Goal: Information Seeking & Learning: Learn about a topic

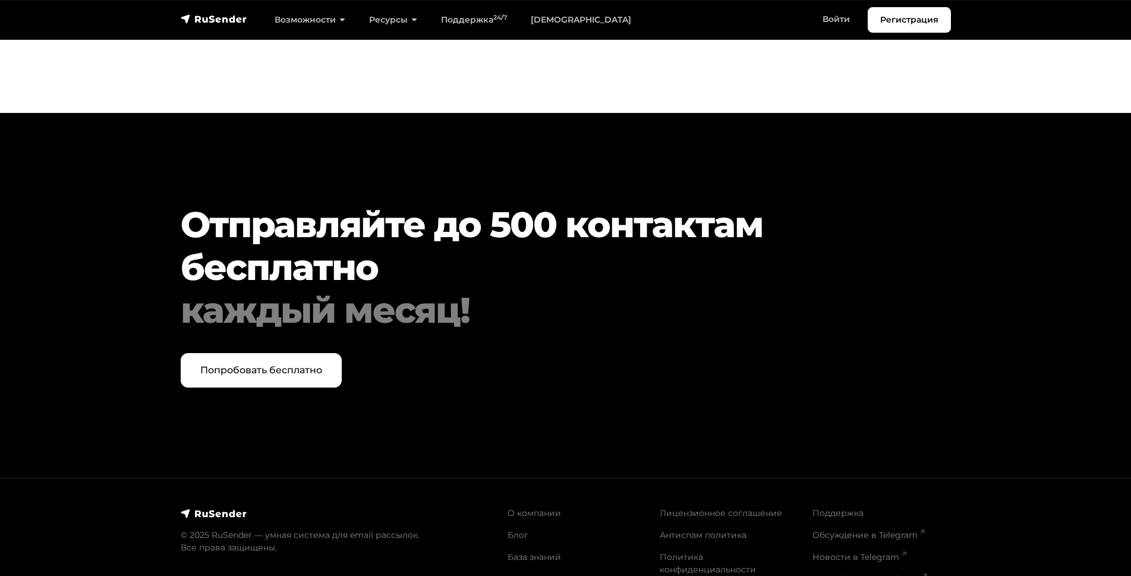
scroll to position [4080, 0]
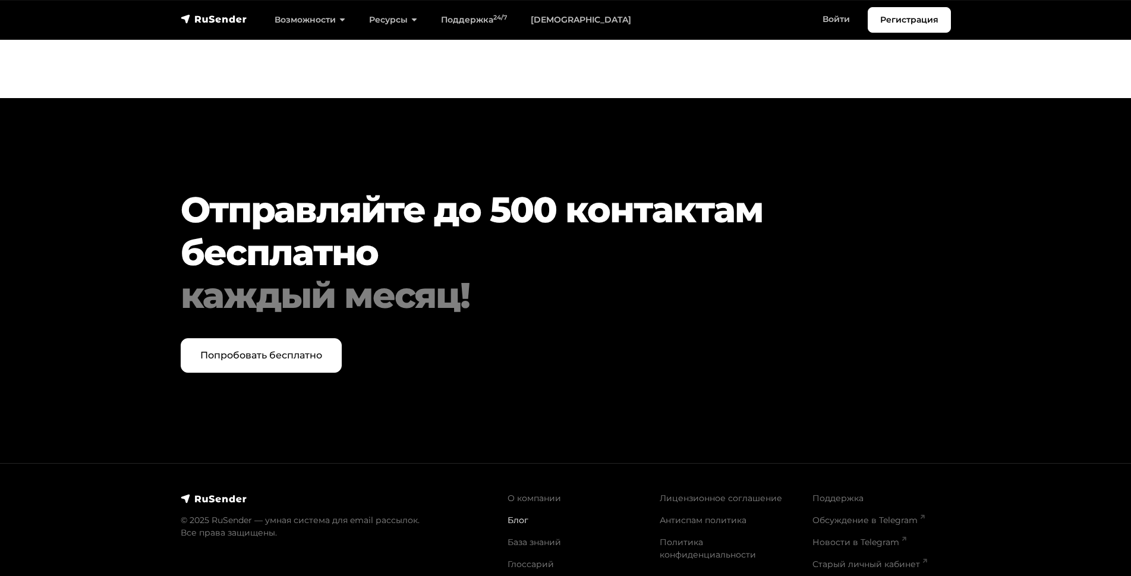
click at [512, 515] on link "Блог" at bounding box center [517, 520] width 21 height 11
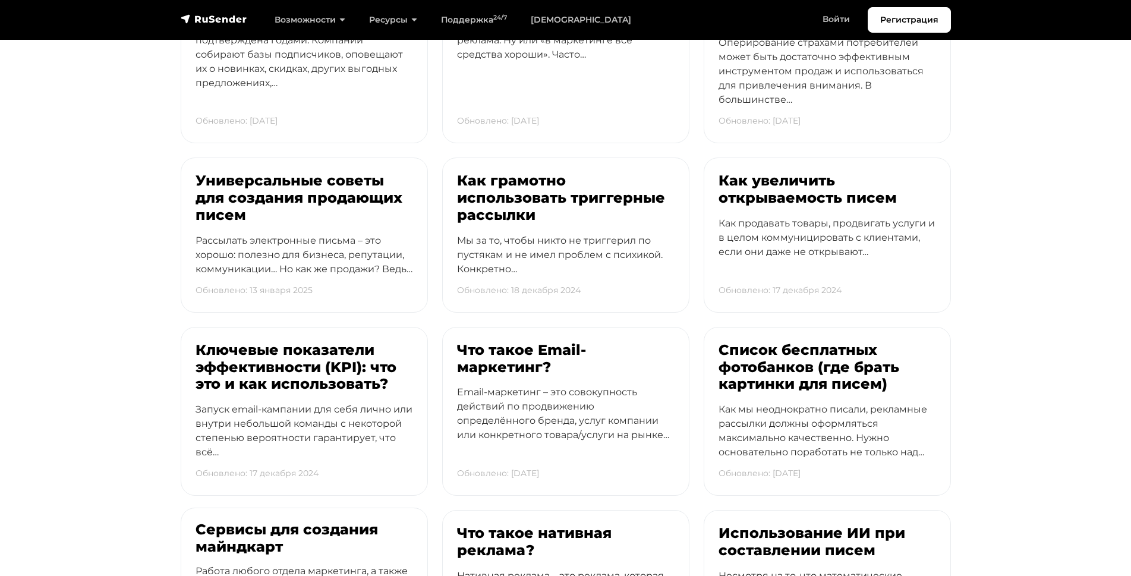
scroll to position [2112, 0]
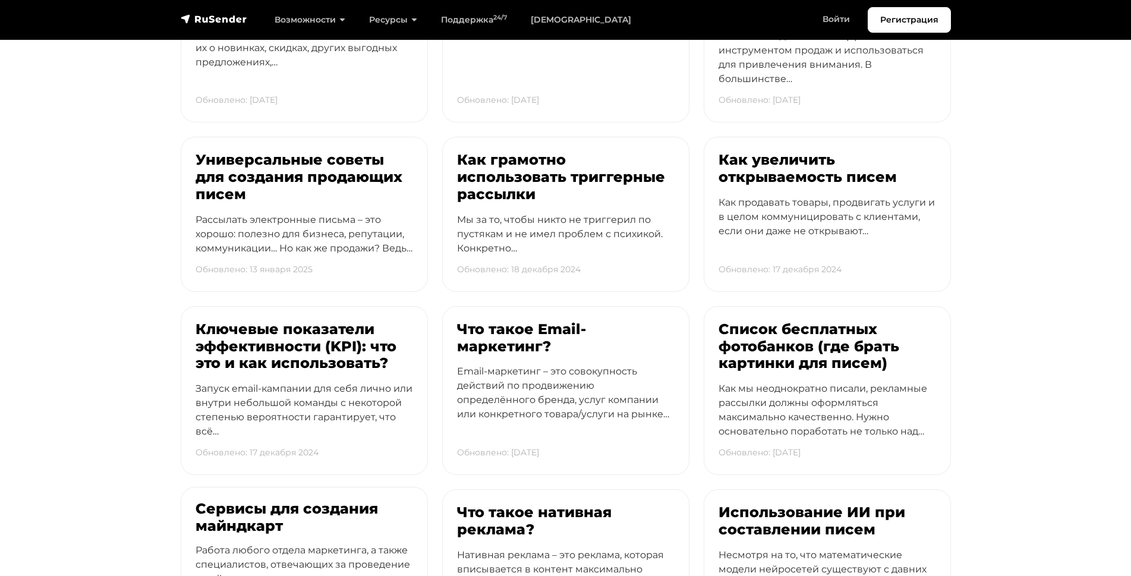
click at [238, 520] on h3 "Сервисы для создания майндкарт" at bounding box center [303, 517] width 217 height 34
